Goal: Task Accomplishment & Management: Manage account settings

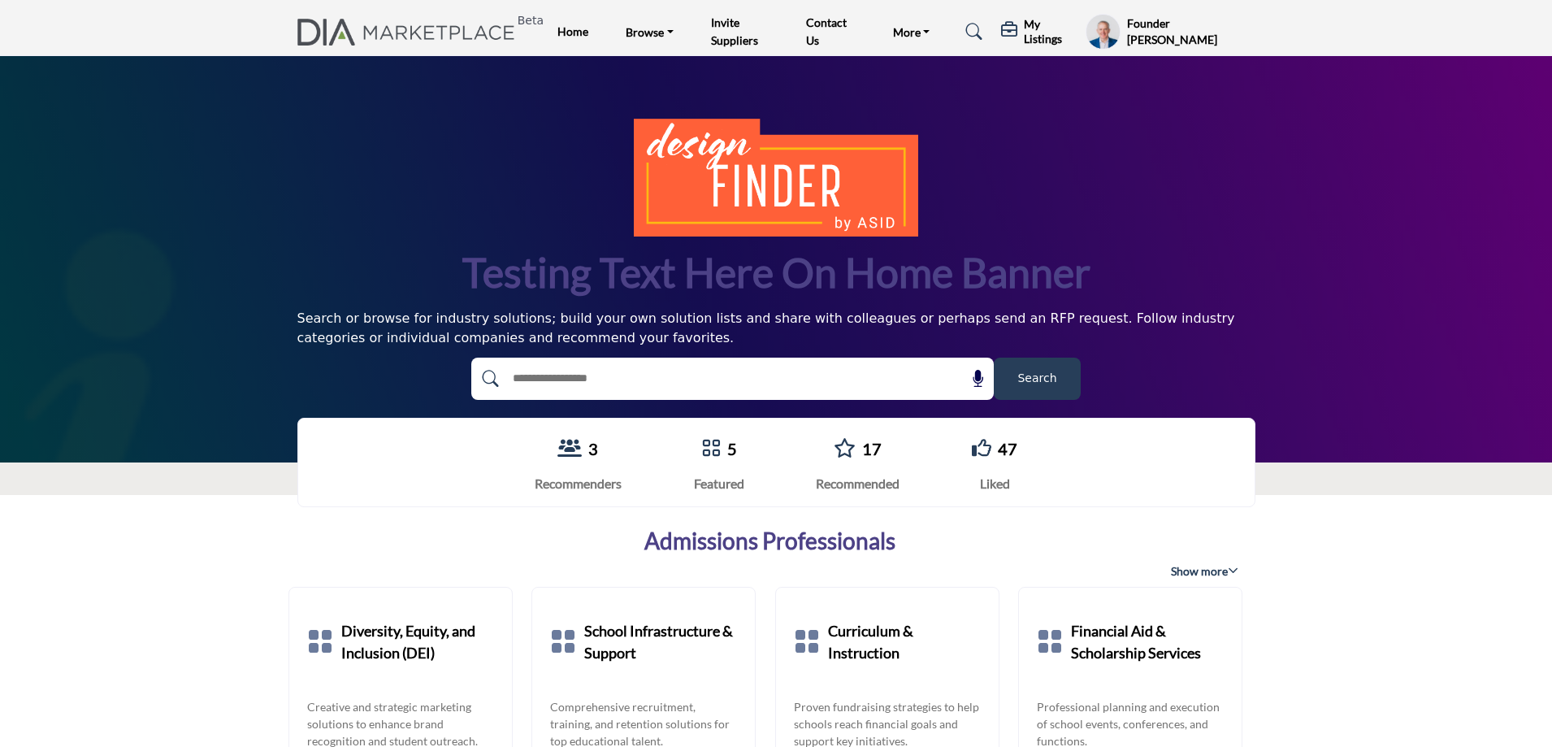
click at [1039, 36] on h5 "My Listings" at bounding box center [1051, 31] width 54 height 29
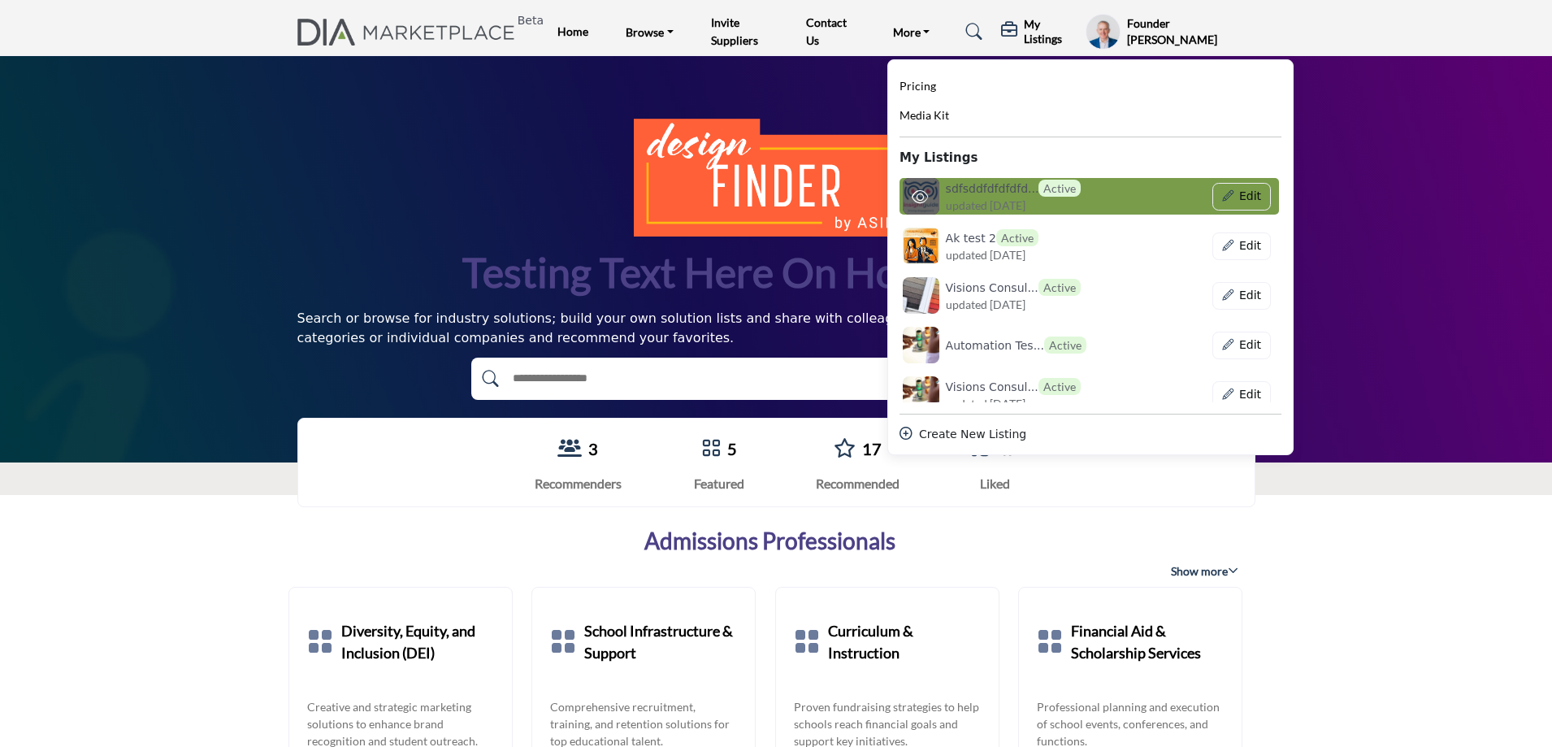
click at [996, 202] on span "updated [DATE]" at bounding box center [986, 205] width 80 height 17
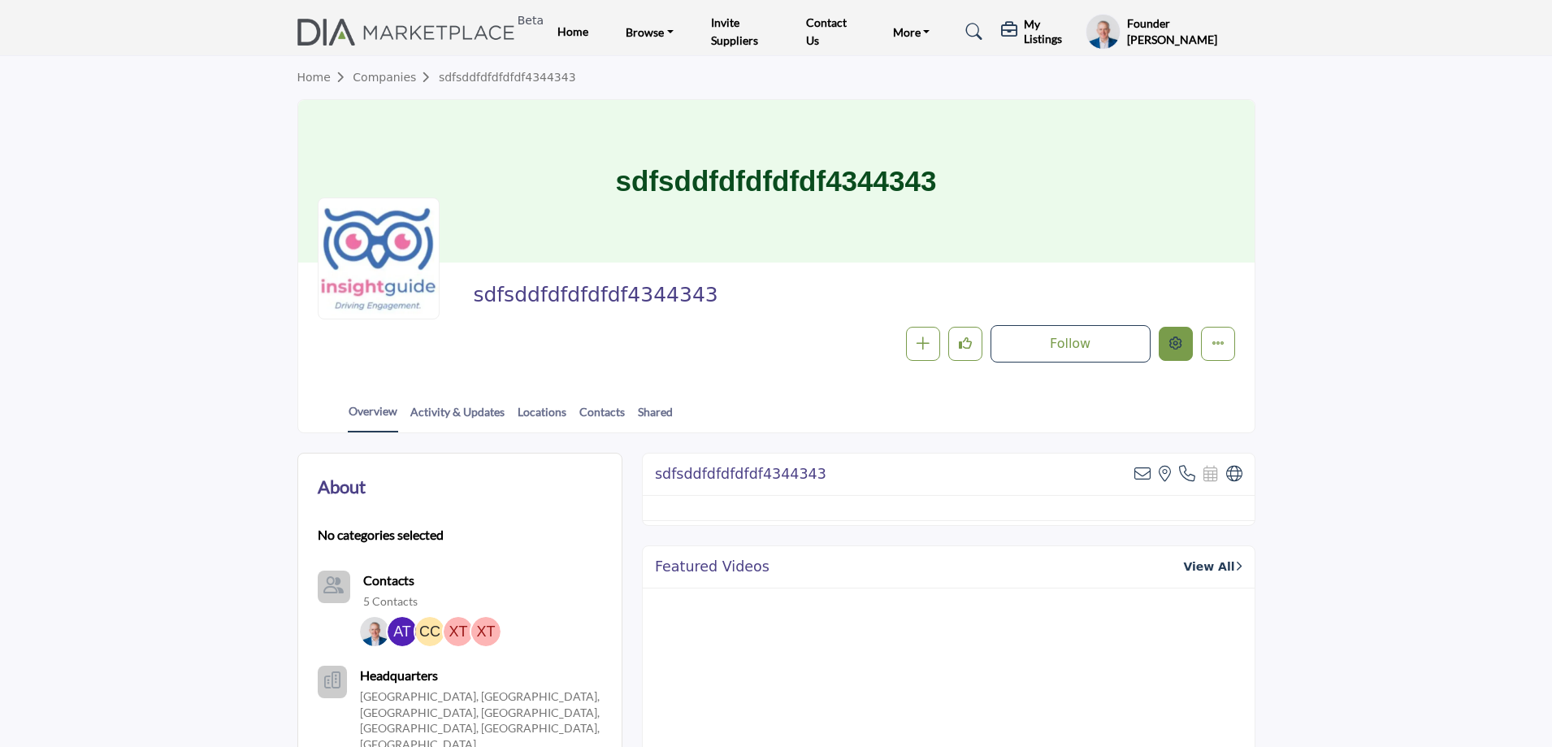
click at [0, 0] on div at bounding box center [0, 0] width 0 height 0
click at [1176, 344] on icon "Edit company" at bounding box center [1175, 342] width 13 height 13
click at [275, 282] on div at bounding box center [780, 373] width 1560 height 747
click at [1179, 338] on icon "Edit company" at bounding box center [1175, 342] width 13 height 13
click at [254, 159] on div at bounding box center [780, 373] width 1560 height 747
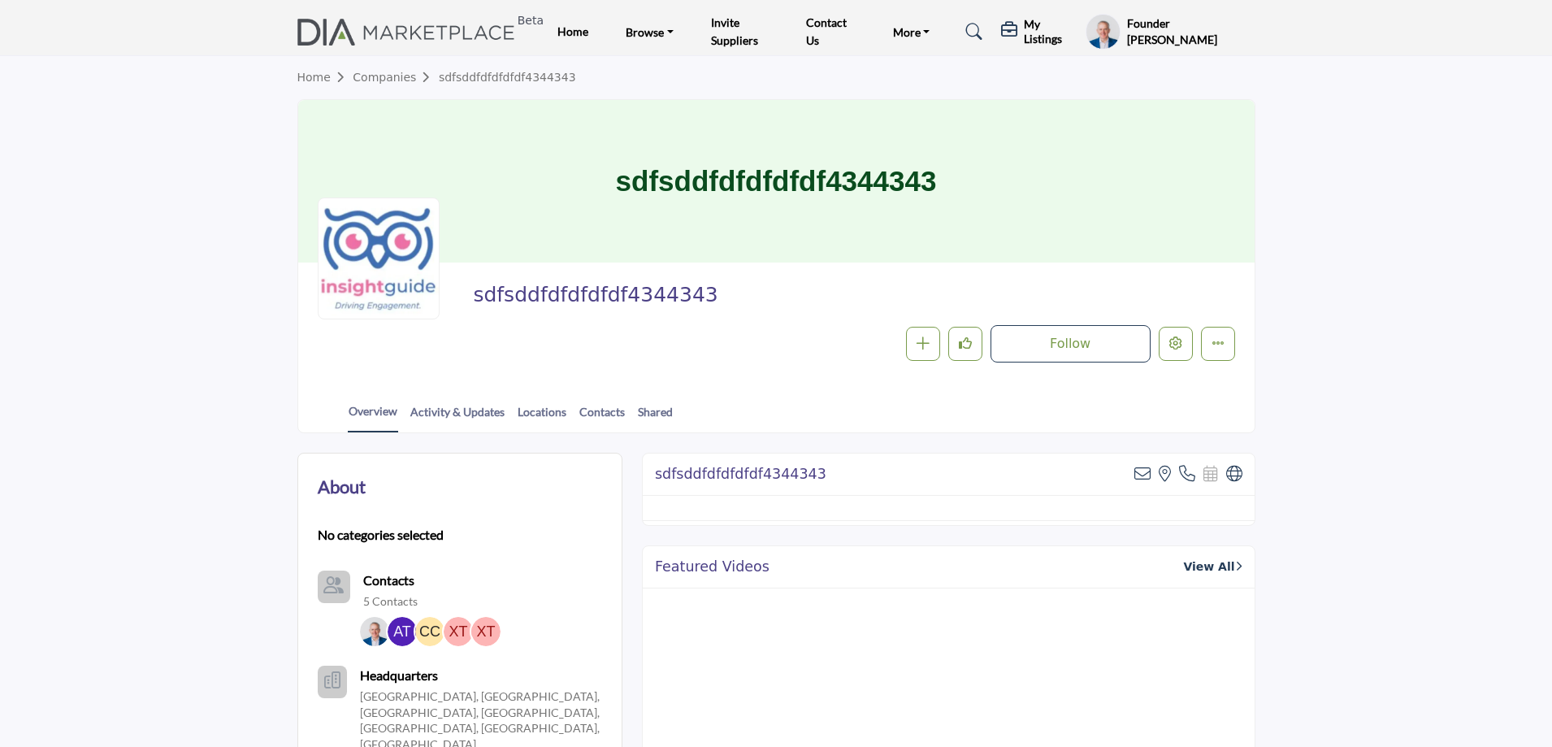
click at [1043, 41] on h5 "My Listings" at bounding box center [1051, 31] width 54 height 29
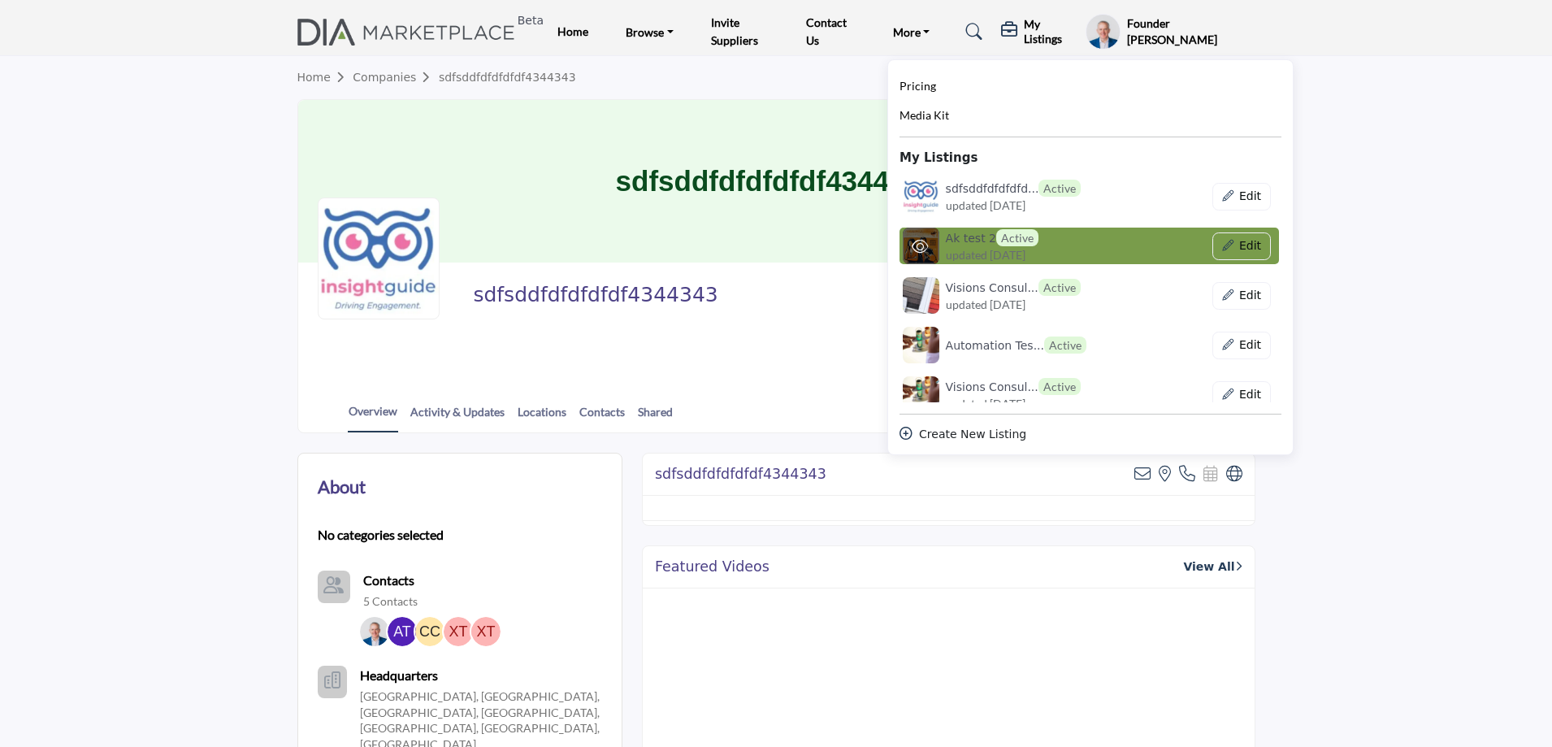
click at [986, 252] on span "updated [DATE]" at bounding box center [986, 254] width 80 height 17
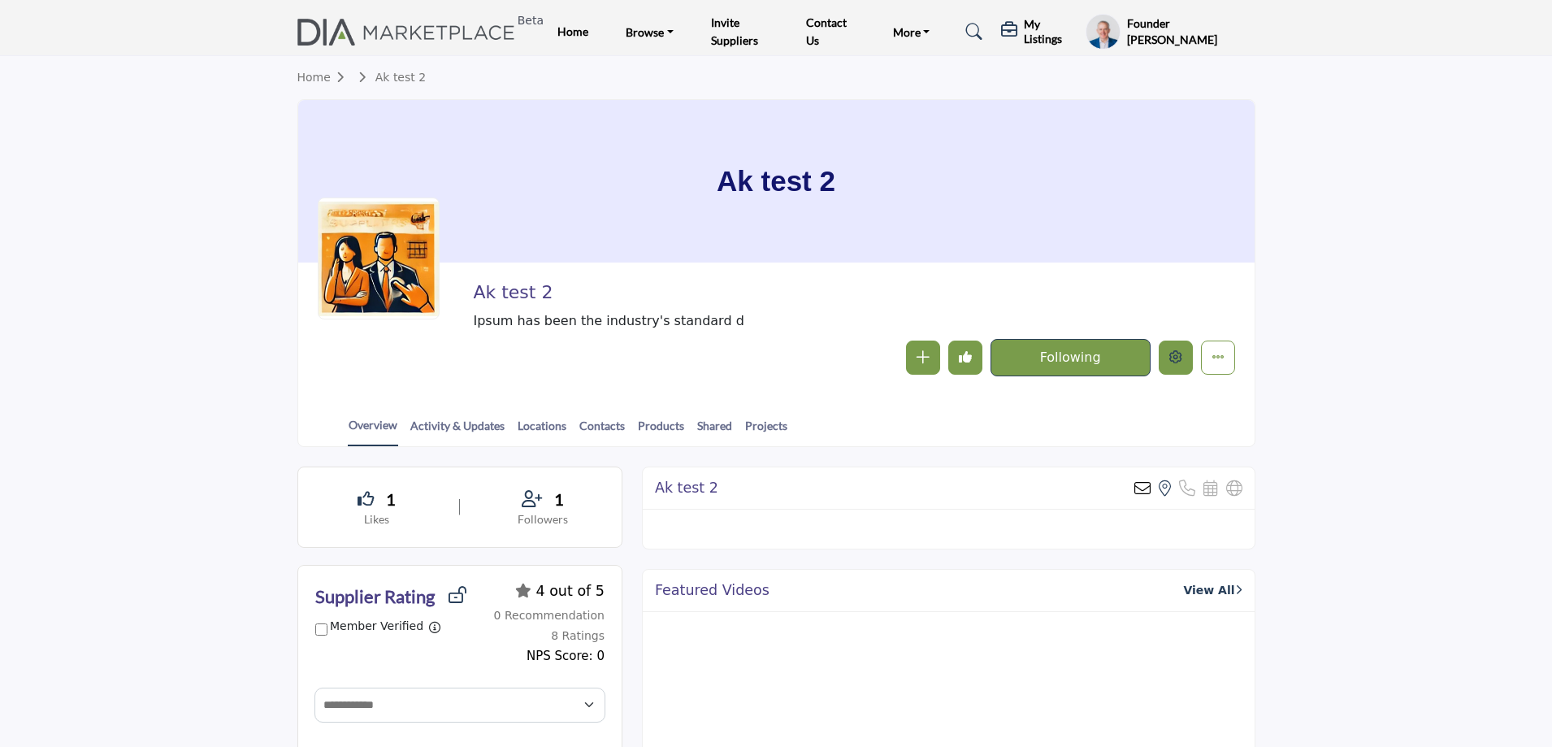
click at [1170, 350] on button "Edit company" at bounding box center [1176, 357] width 34 height 34
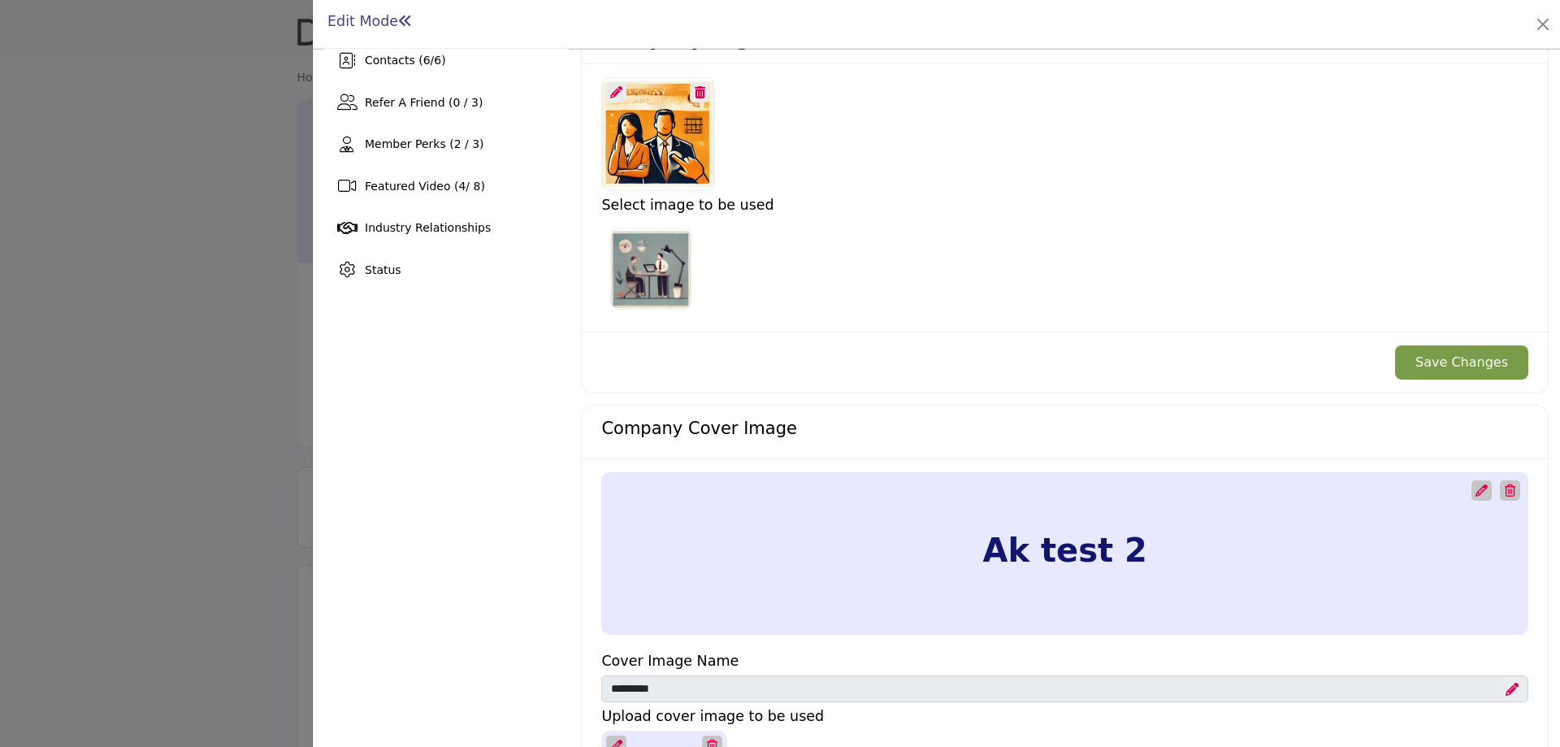
scroll to position [488, 0]
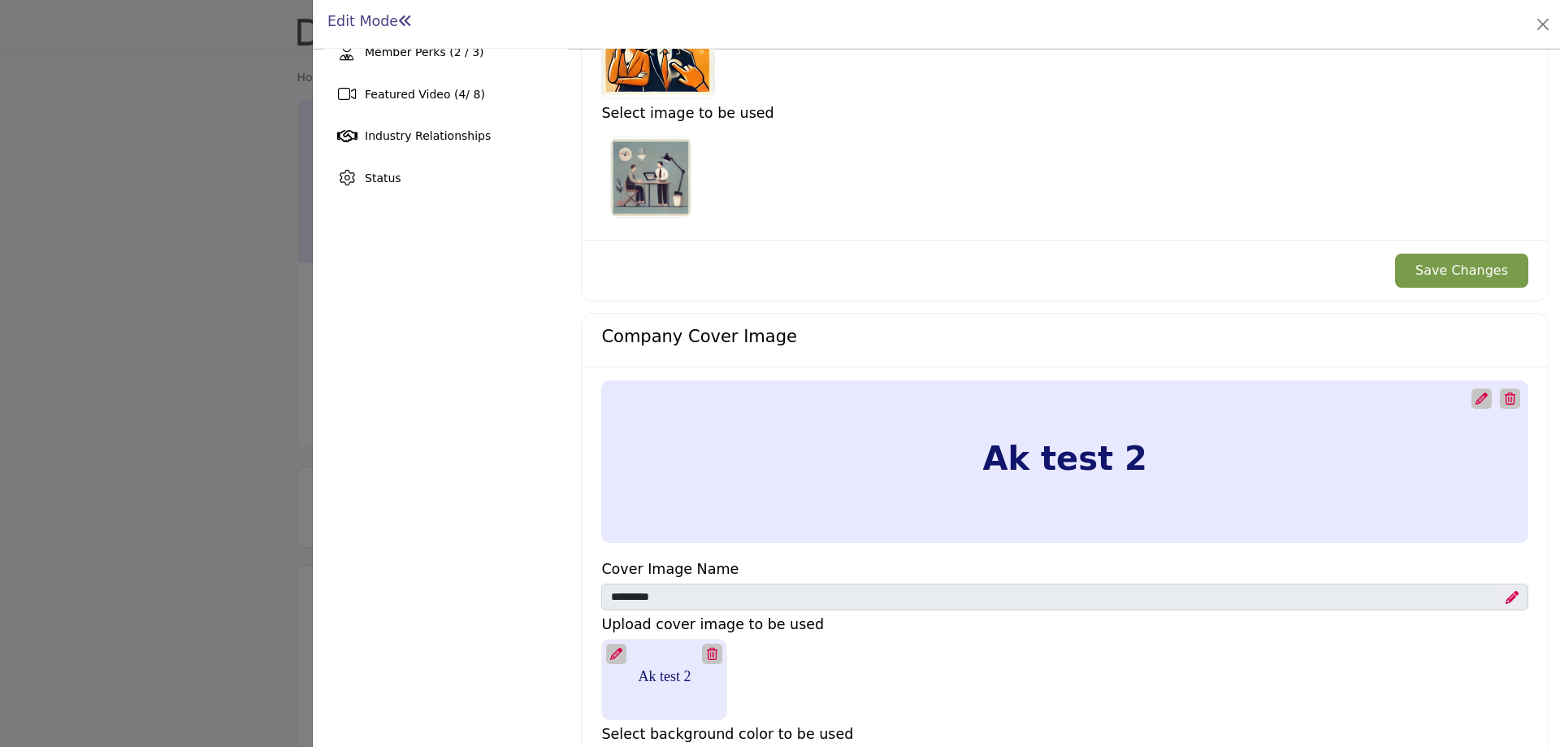
click at [1476, 400] on icon at bounding box center [1482, 398] width 12 height 12
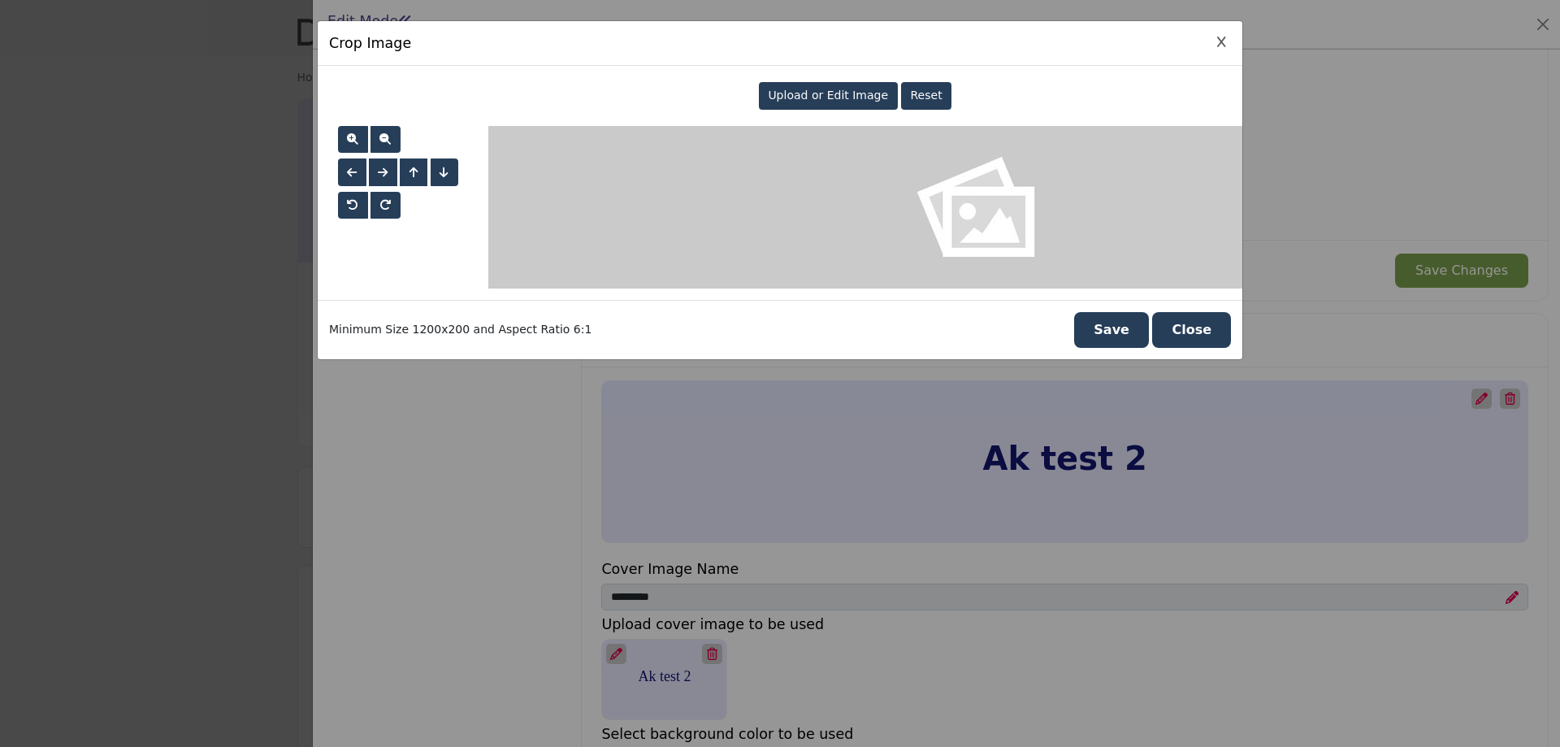
click at [830, 98] on span "Upload or Edit Image" at bounding box center [828, 95] width 120 height 13
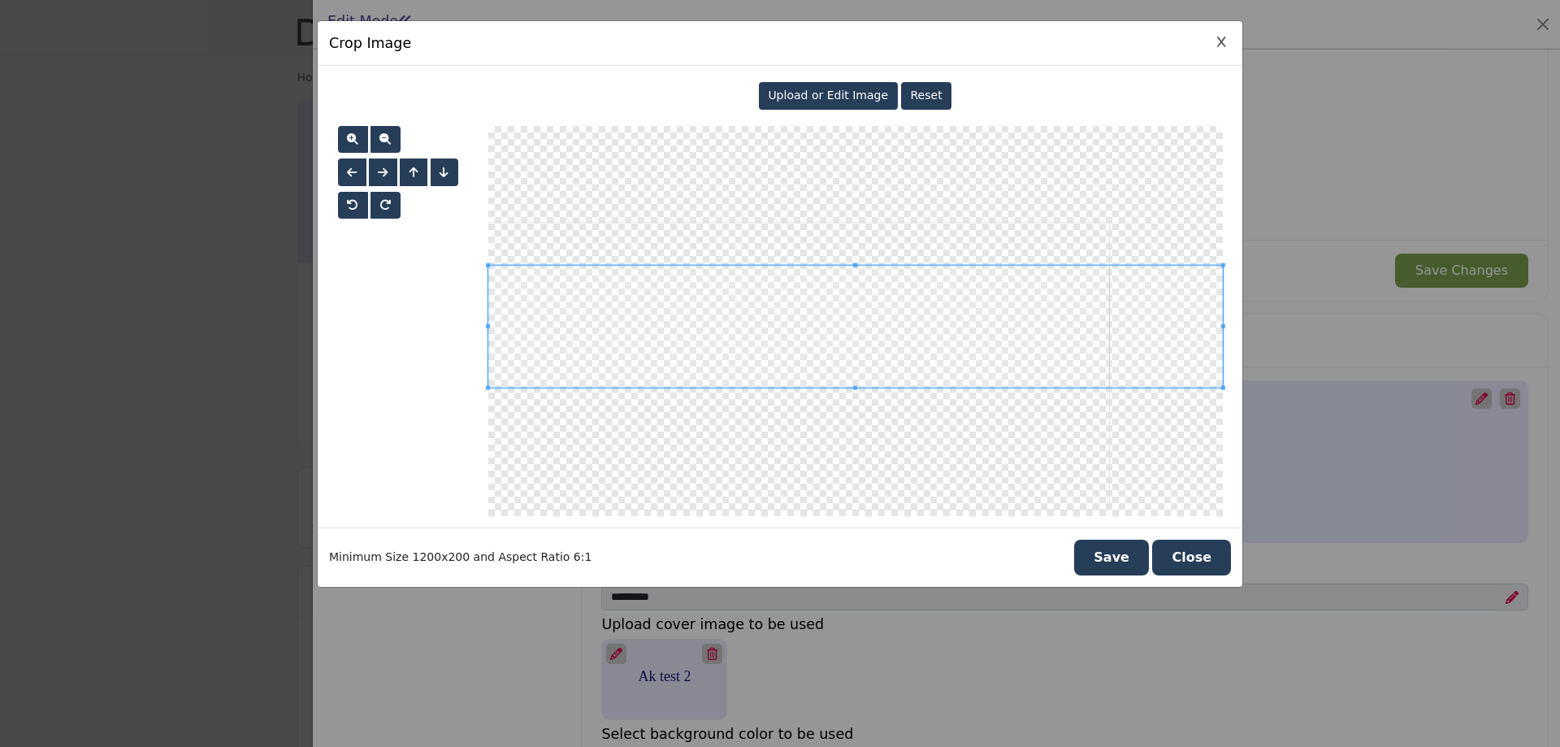
click at [793, 302] on span at bounding box center [855, 326] width 735 height 123
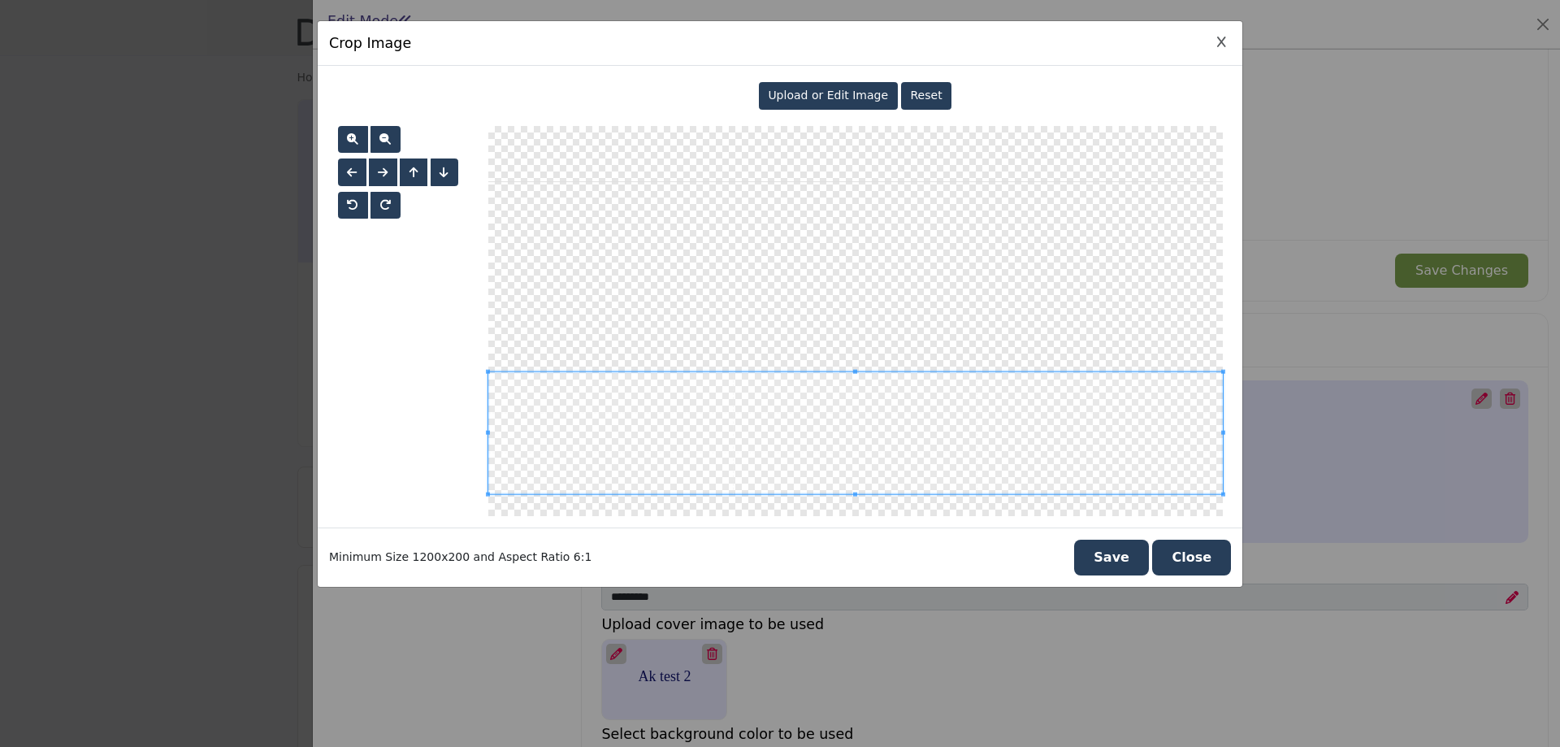
click at [779, 418] on span at bounding box center [855, 432] width 735 height 123
click at [1145, 561] on button "Save" at bounding box center [1111, 558] width 75 height 36
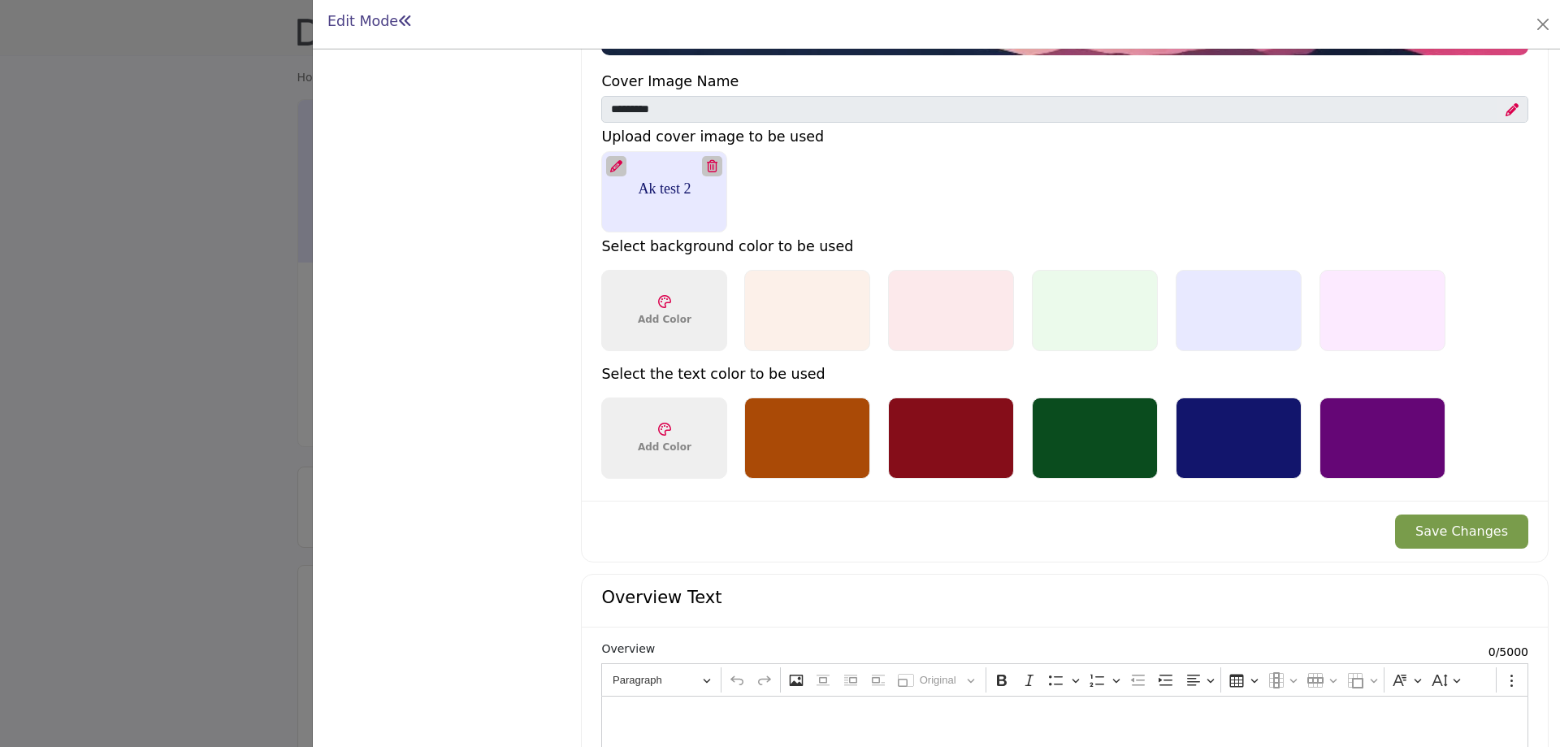
scroll to position [1056, 0]
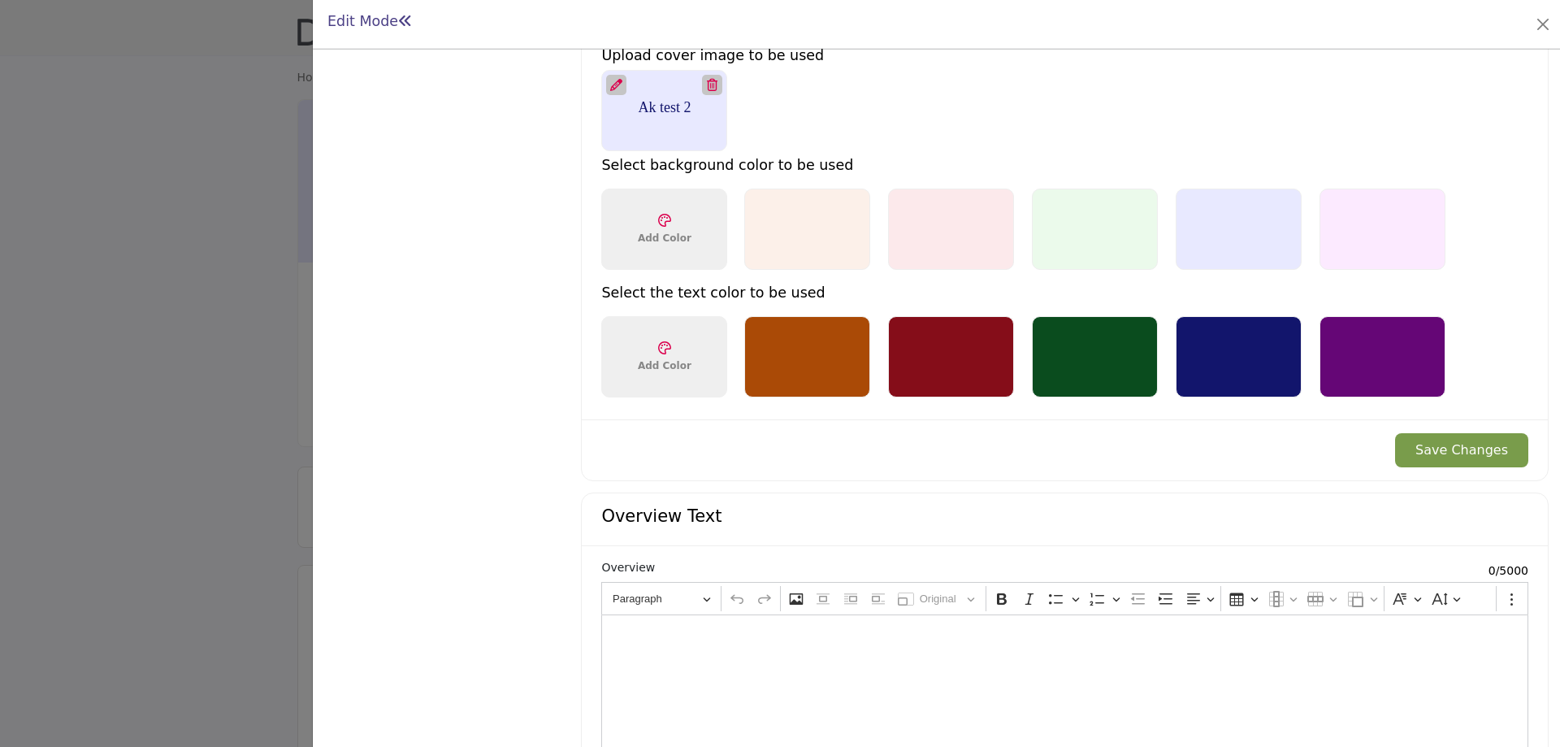
click at [1456, 462] on button "Save Changes" at bounding box center [1461, 450] width 133 height 34
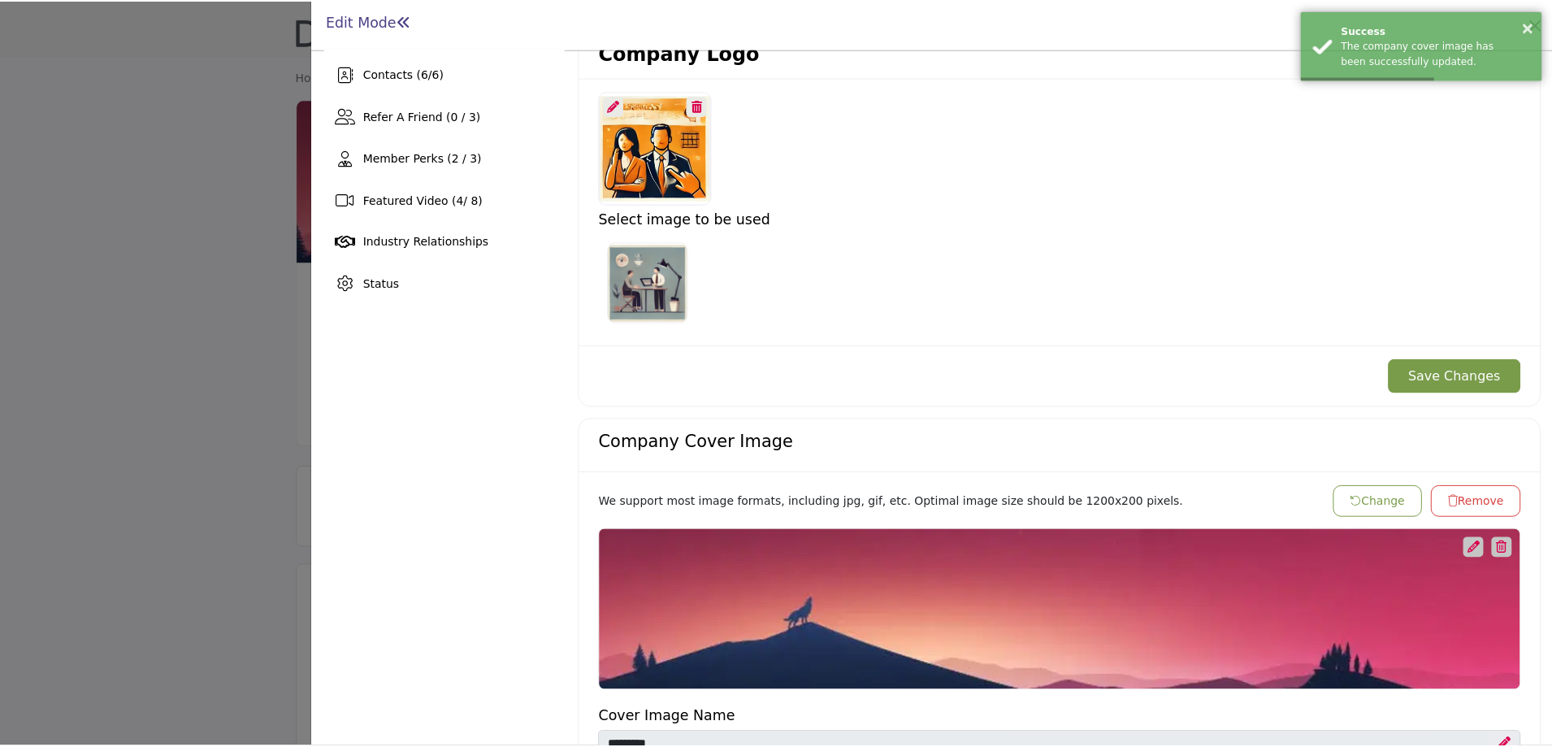
scroll to position [569, 0]
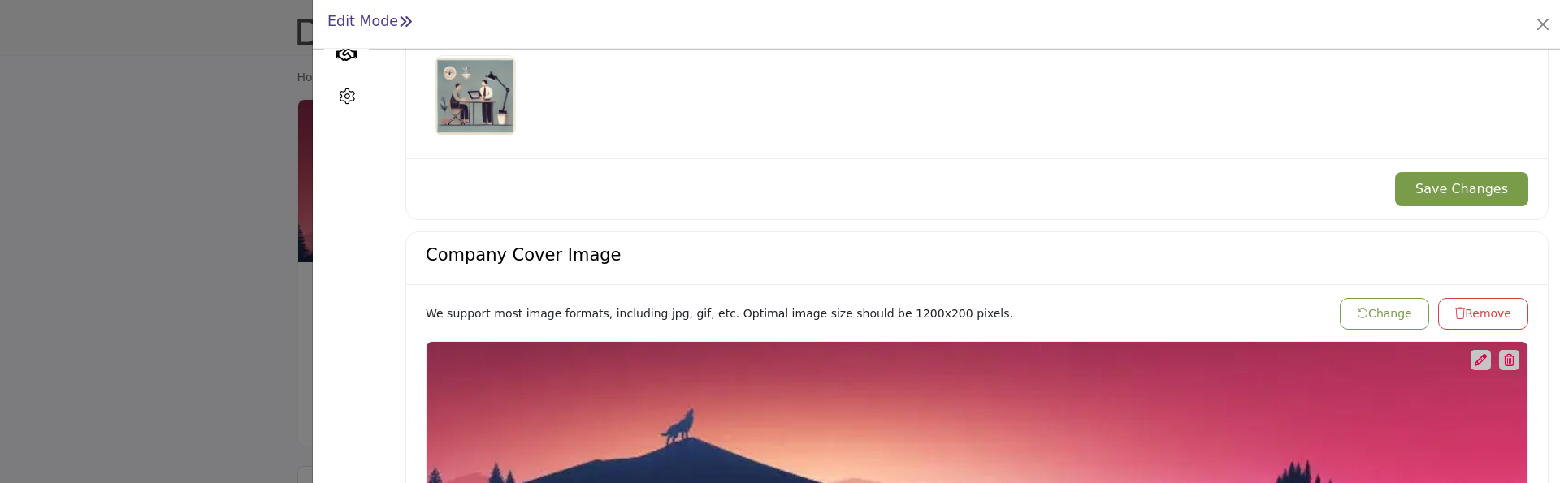
click at [278, 336] on div at bounding box center [780, 241] width 1560 height 483
